Goal: Task Accomplishment & Management: Manage account settings

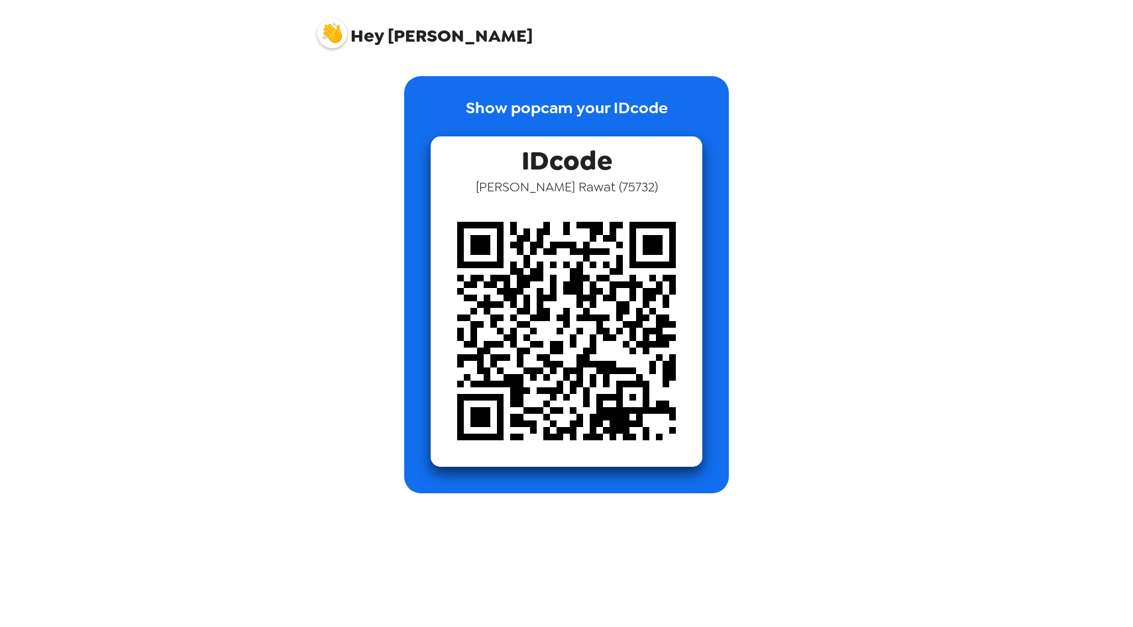
drag, startPoint x: 432, startPoint y: 73, endPoint x: 461, endPoint y: 73, distance: 29.2
click at [457, 73] on div "Show popcam your IDcode IDcode [PERSON_NAME] ( 75732 )" at bounding box center [566, 274] width 530 height 437
click at [337, 27] on img at bounding box center [332, 34] width 30 height 30
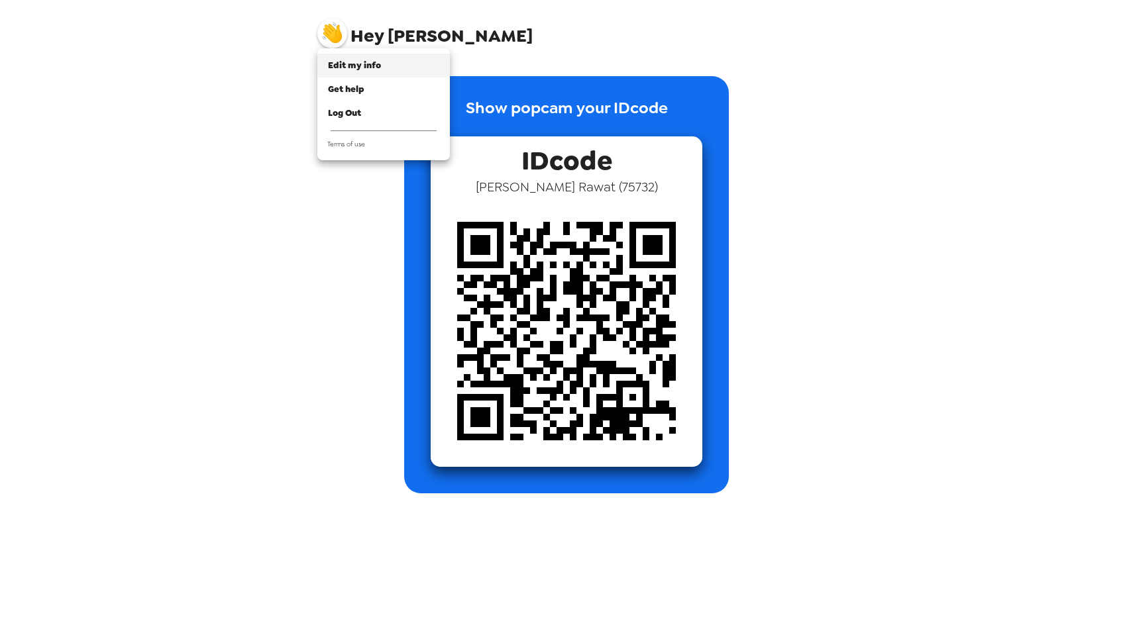
click at [386, 59] on div "Edit my info" at bounding box center [383, 65] width 111 height 13
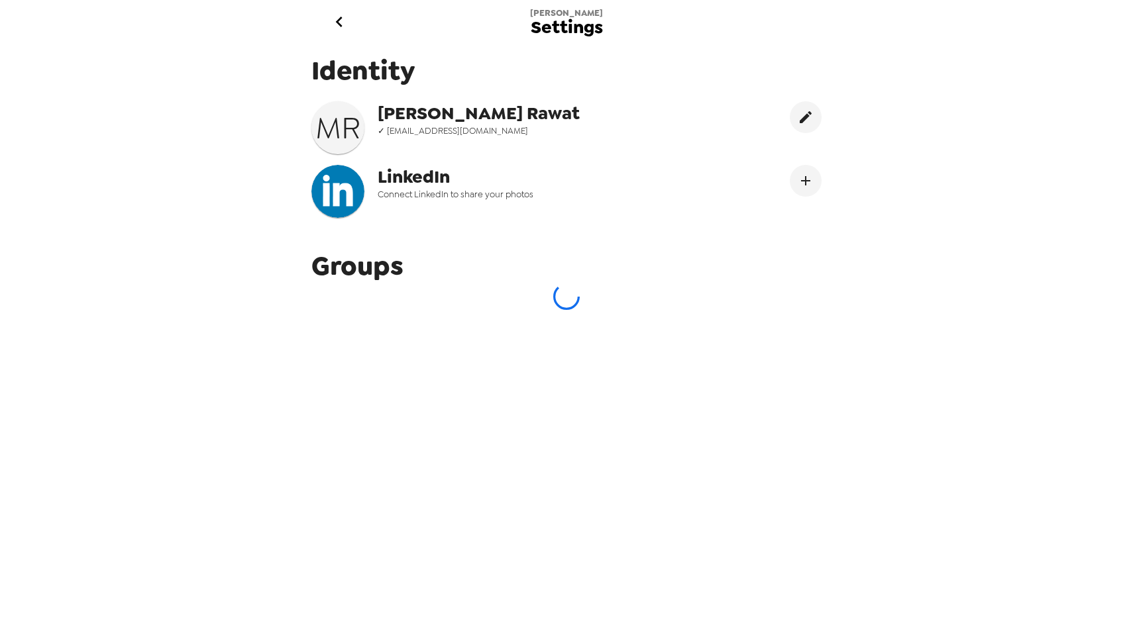
click at [343, 29] on icon "go back" at bounding box center [339, 21] width 21 height 21
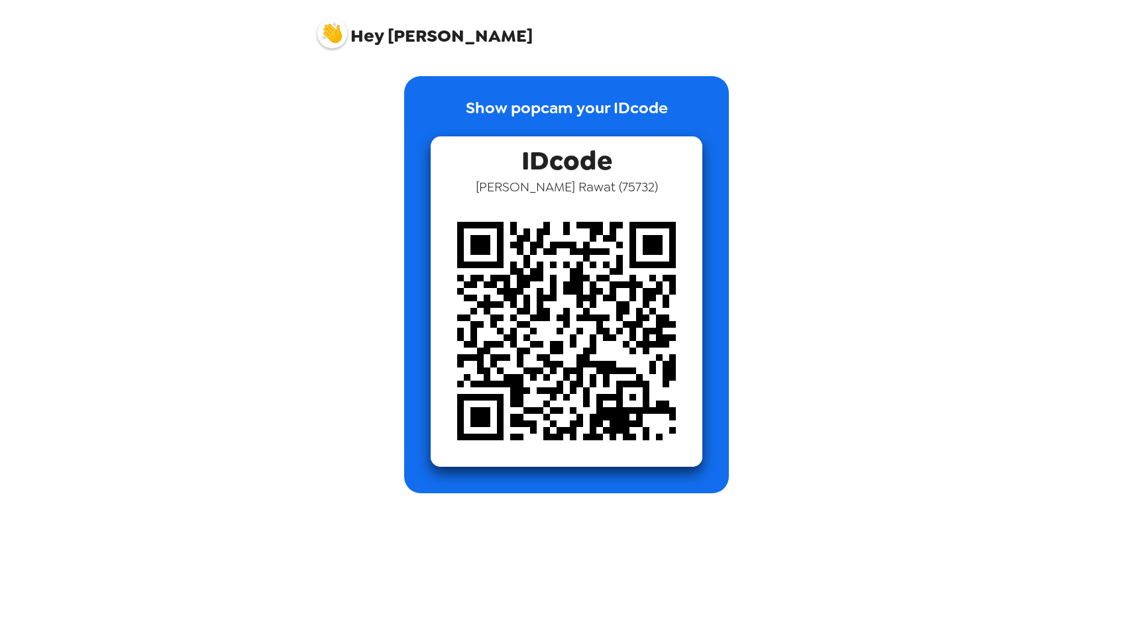
click at [327, 26] on img at bounding box center [332, 34] width 30 height 30
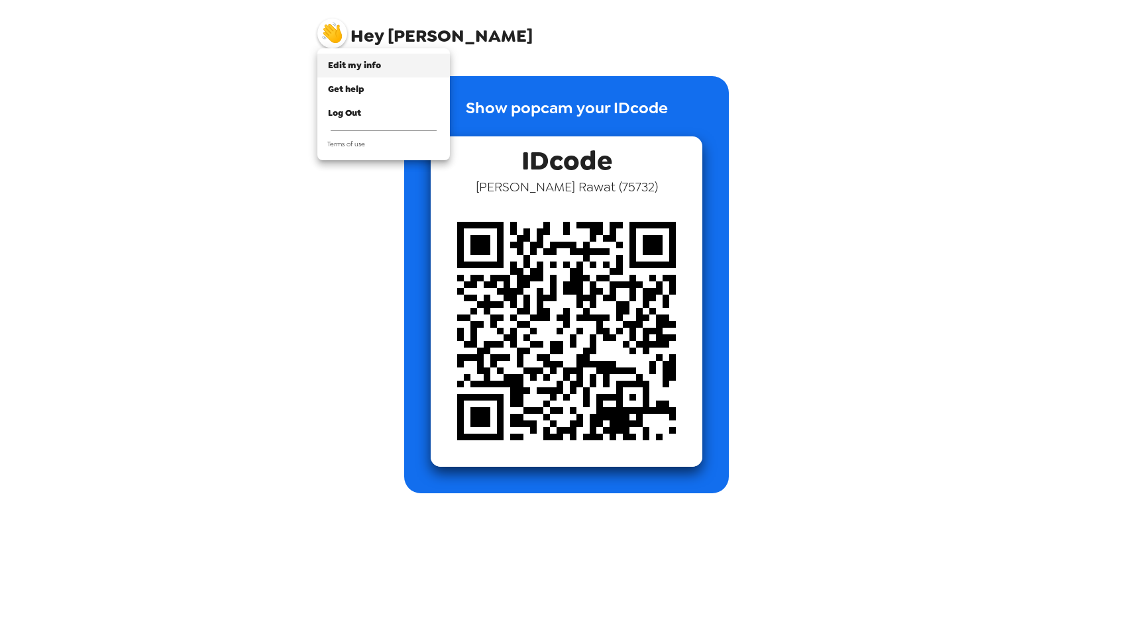
click at [380, 66] on div "Edit my info" at bounding box center [383, 65] width 111 height 13
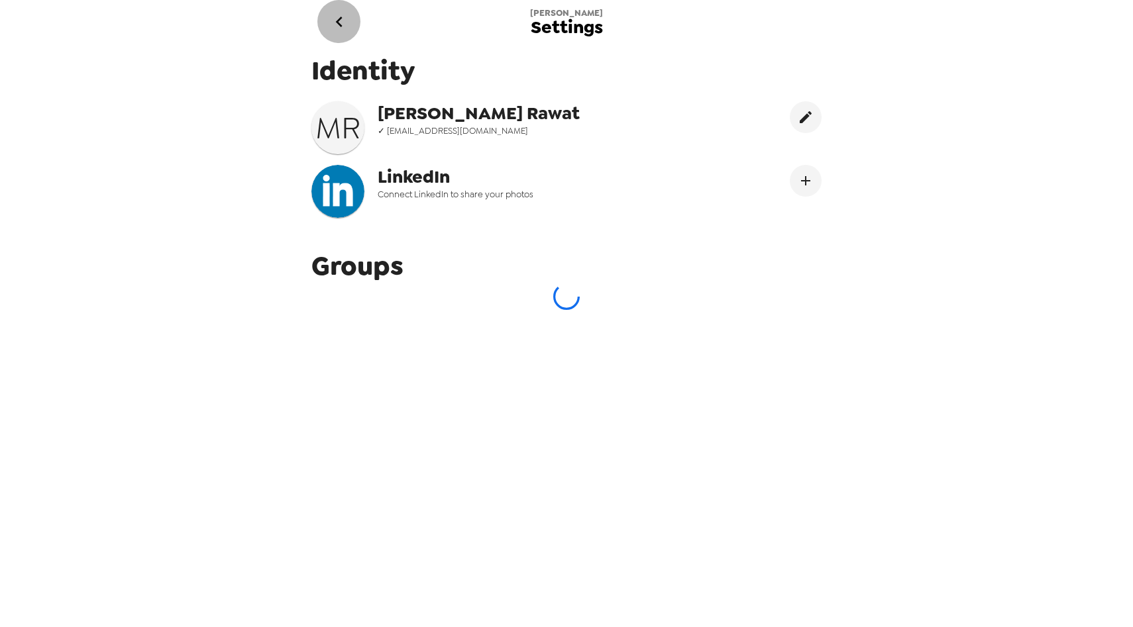
click at [336, 12] on icon "go back" at bounding box center [339, 21] width 21 height 21
